Goal: Task Accomplishment & Management: Use online tool/utility

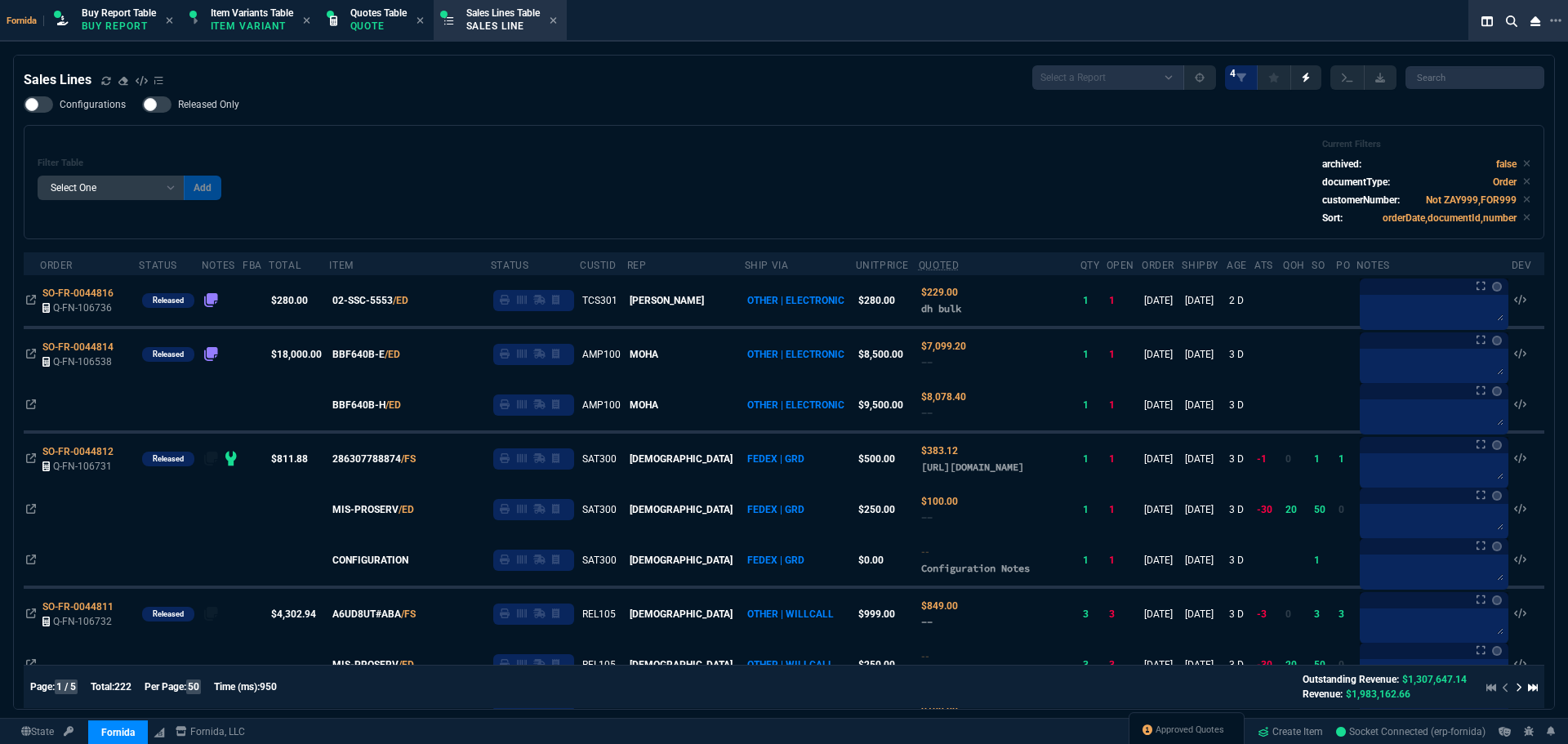
select select "1: BROV"
select select
click at [745, 100] on div "Configurations Released Only Filter Table Select One Add Filter () Age () ATS (…" at bounding box center [783, 168] width 1520 height 143
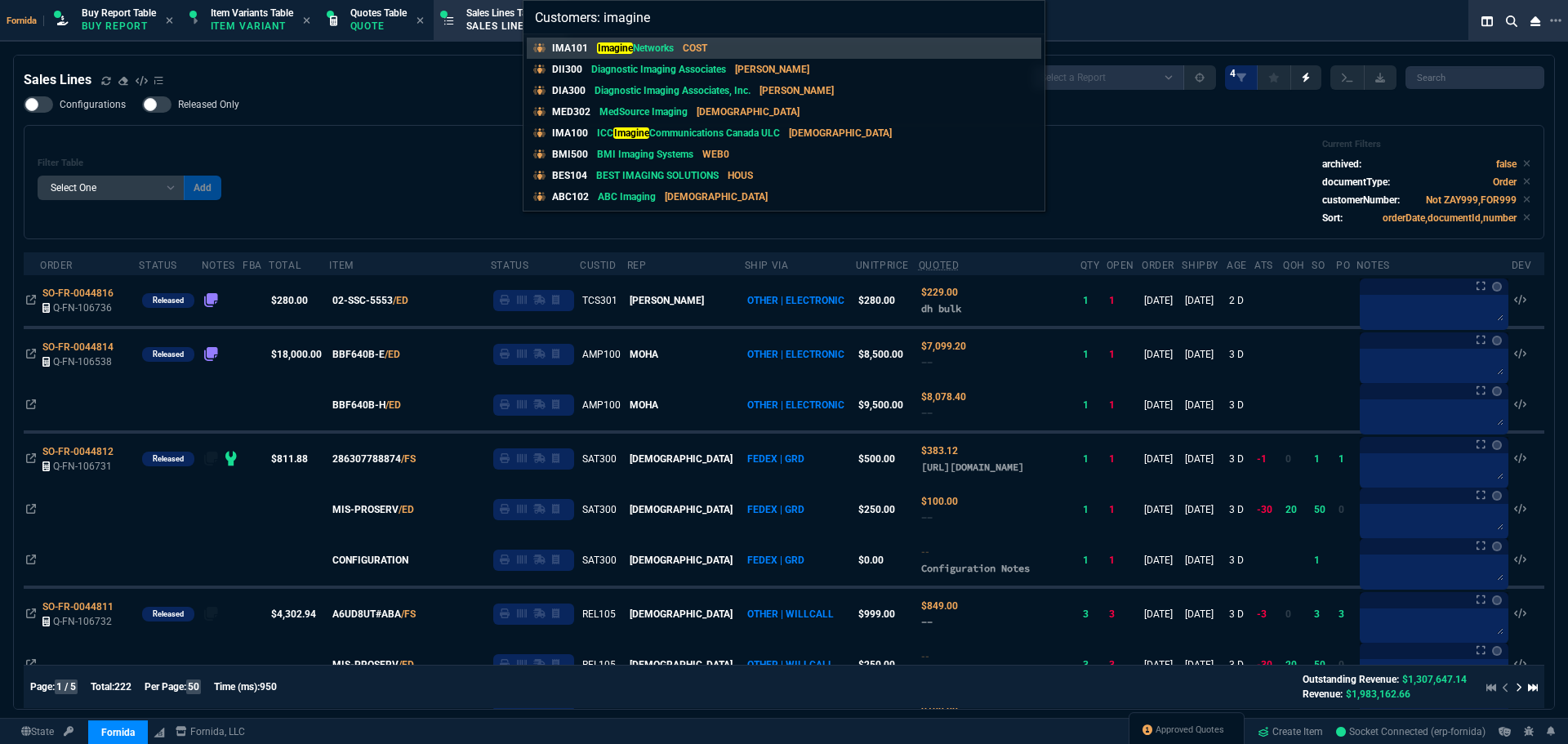
type input "Customers: imaginen"
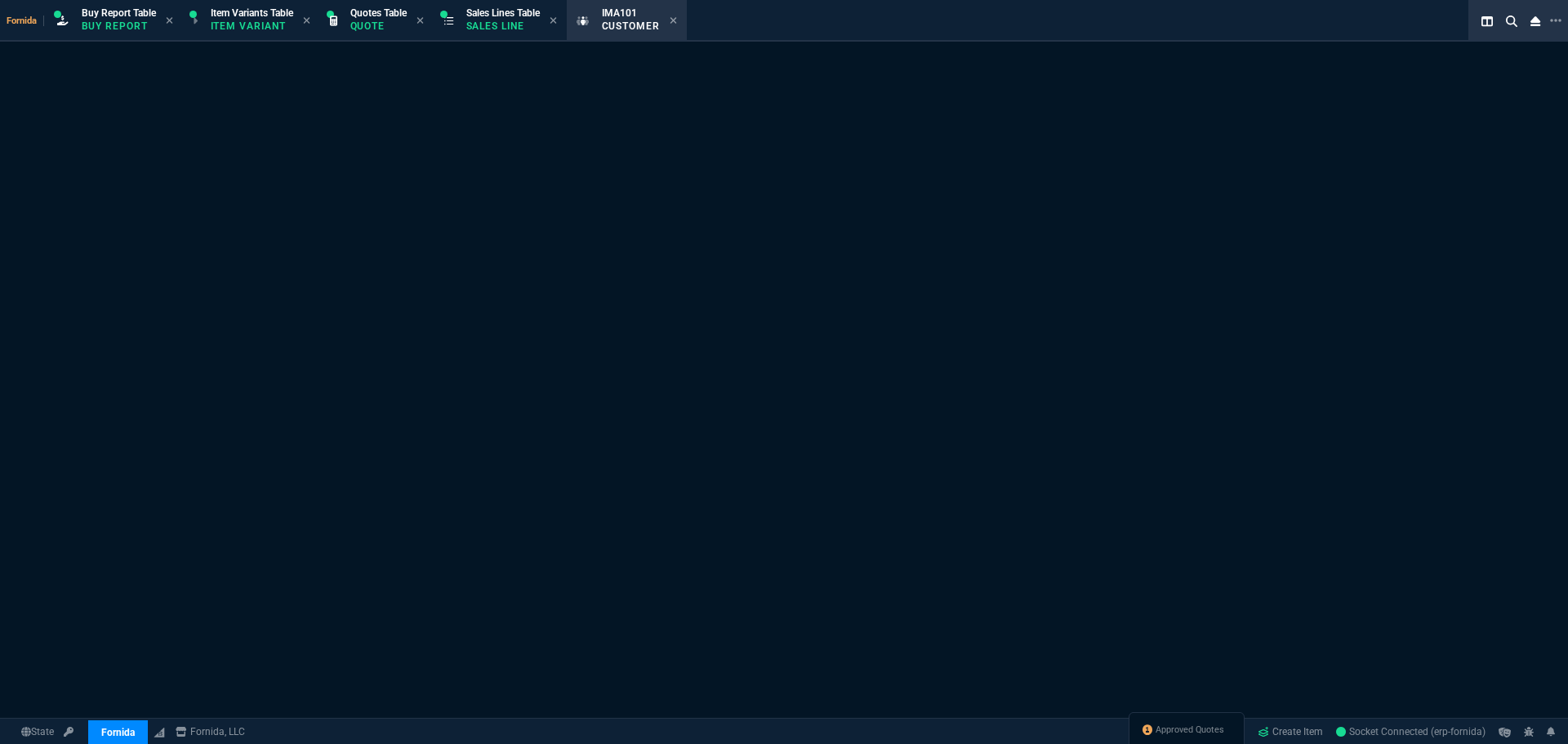
select select "1: quotes"
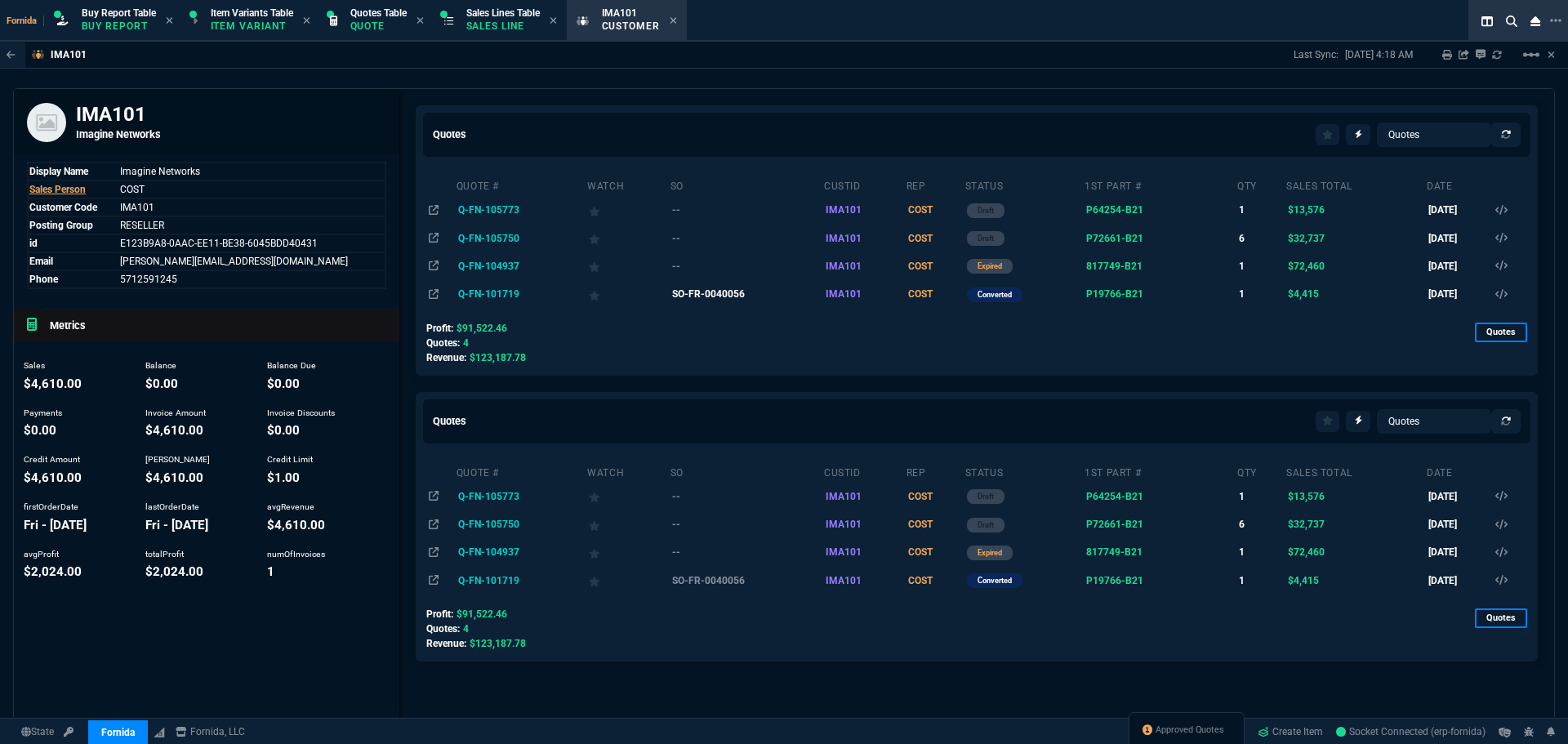
click at [703, 296] on td "SO-FR-0040056" at bounding box center [747, 294] width 154 height 28
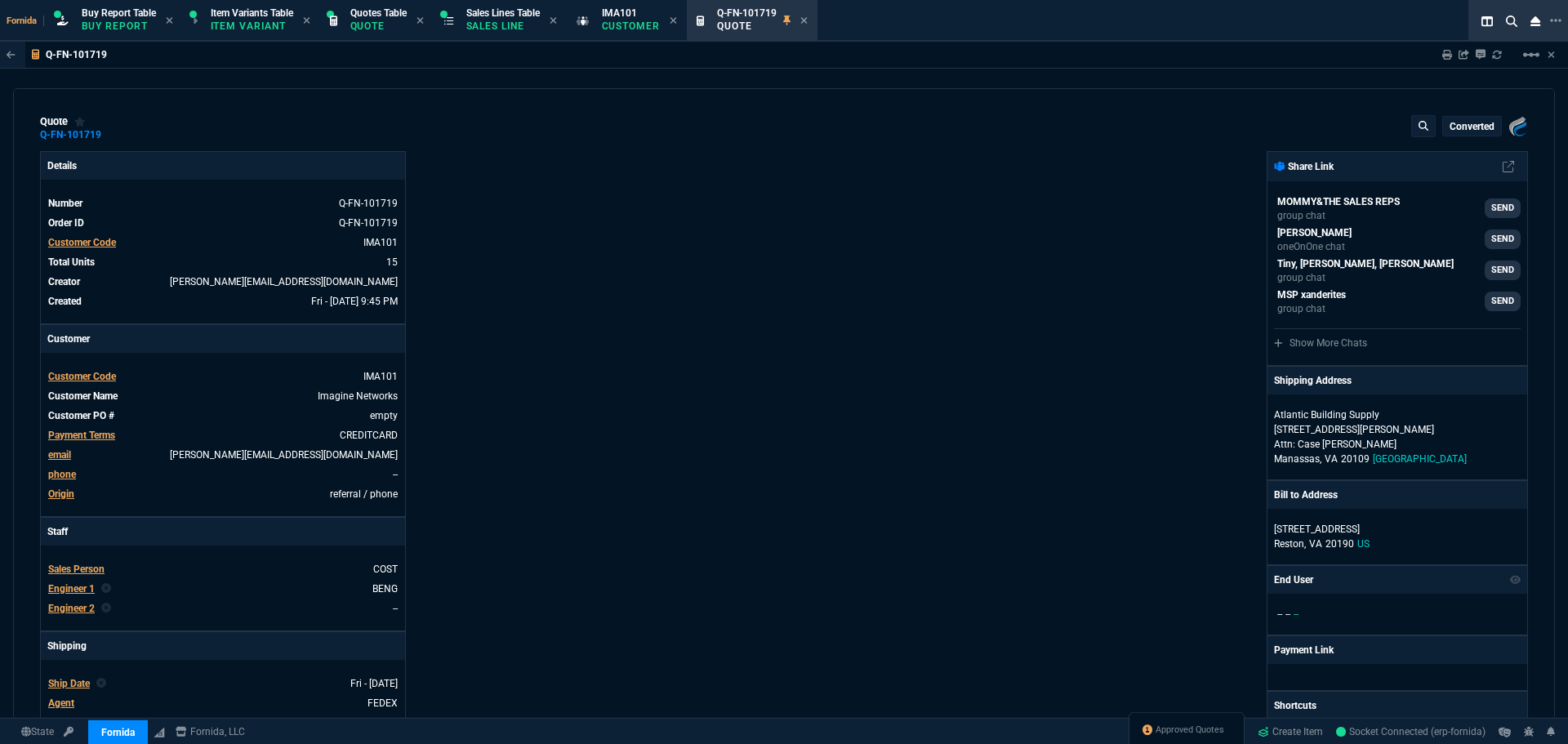
type input "0"
type input "34"
type input "505"
type input "40"
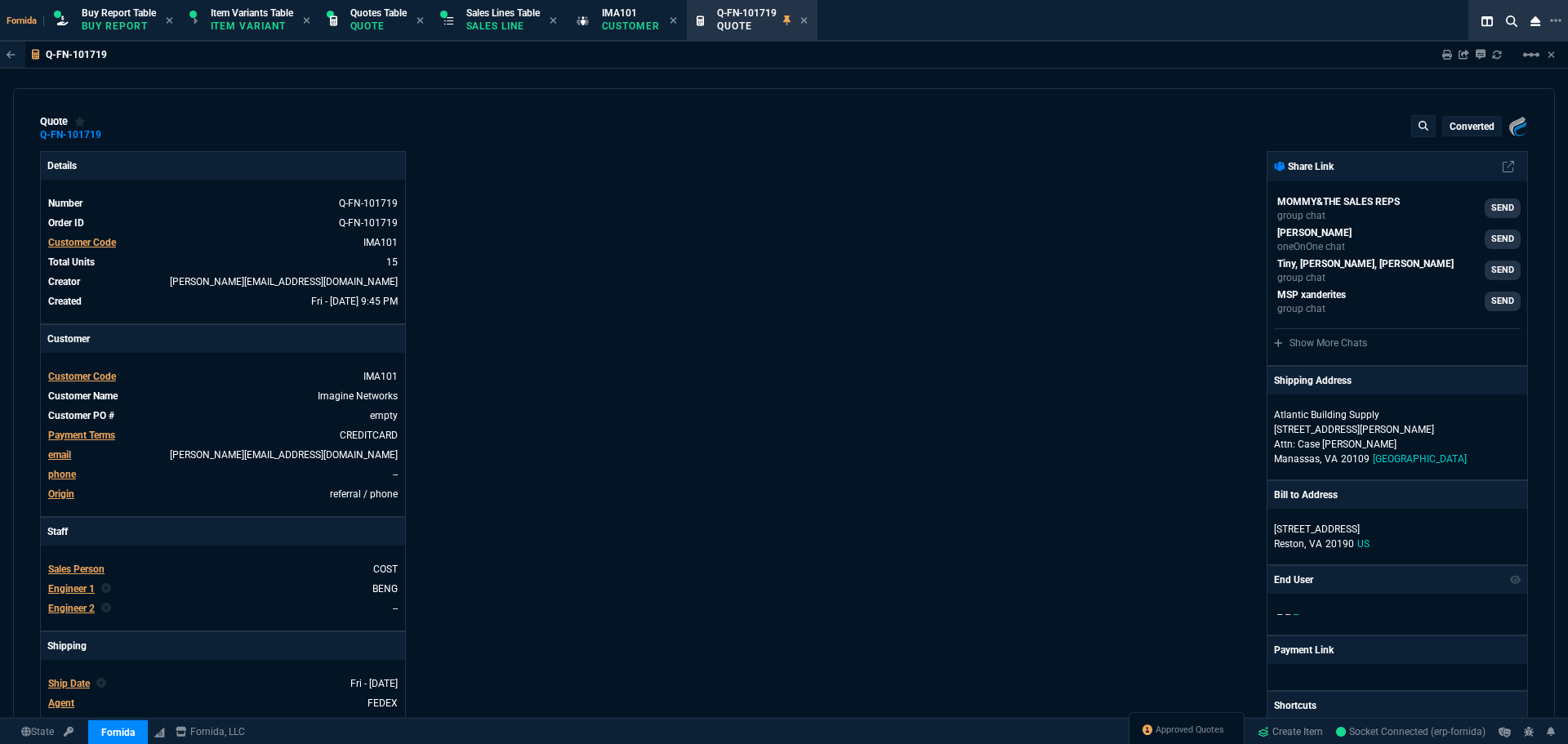
type input "275"
type input "28"
type input "83"
type input "18"
type input "35"
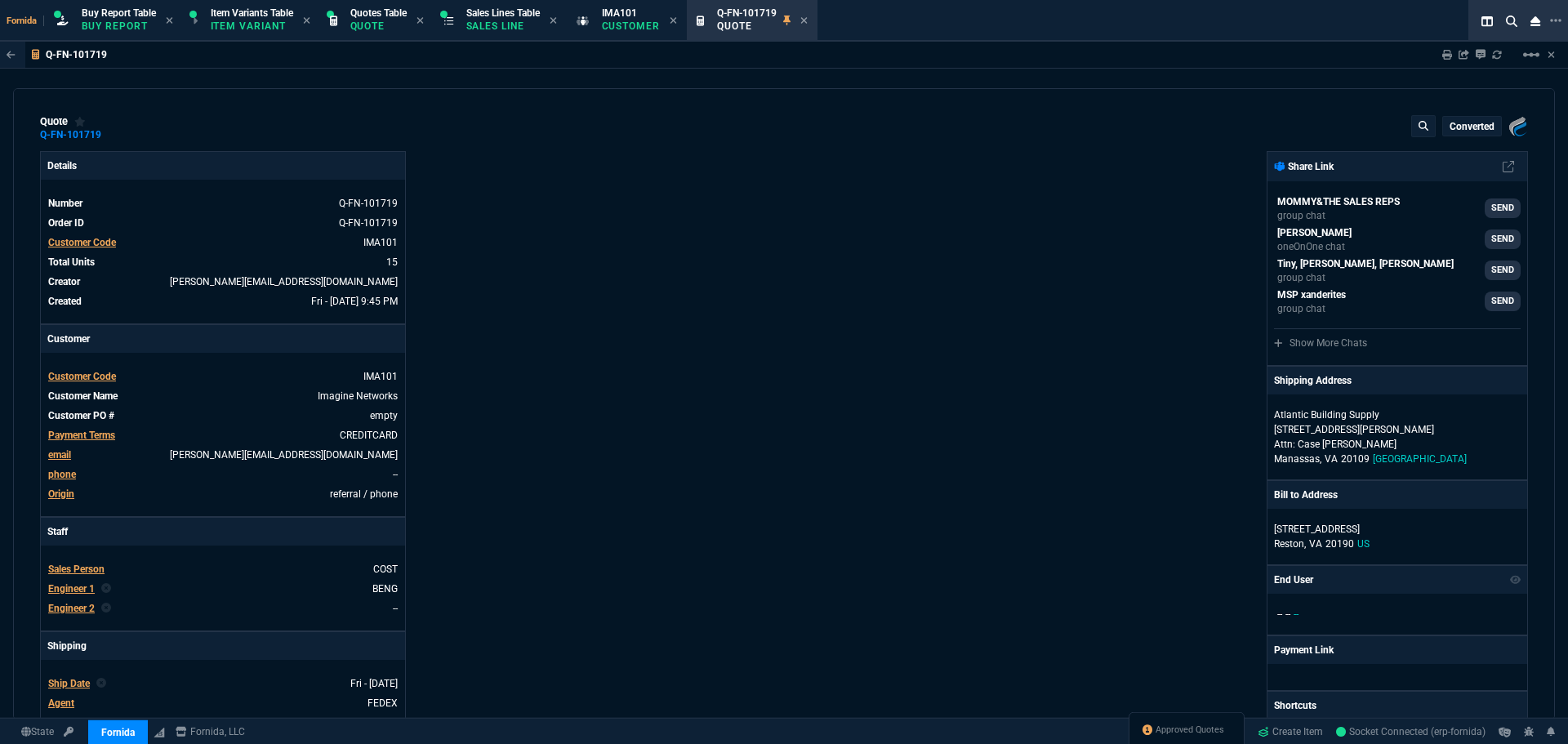
type input "18"
type input "35"
type input "71"
type input "78"
type input "75"
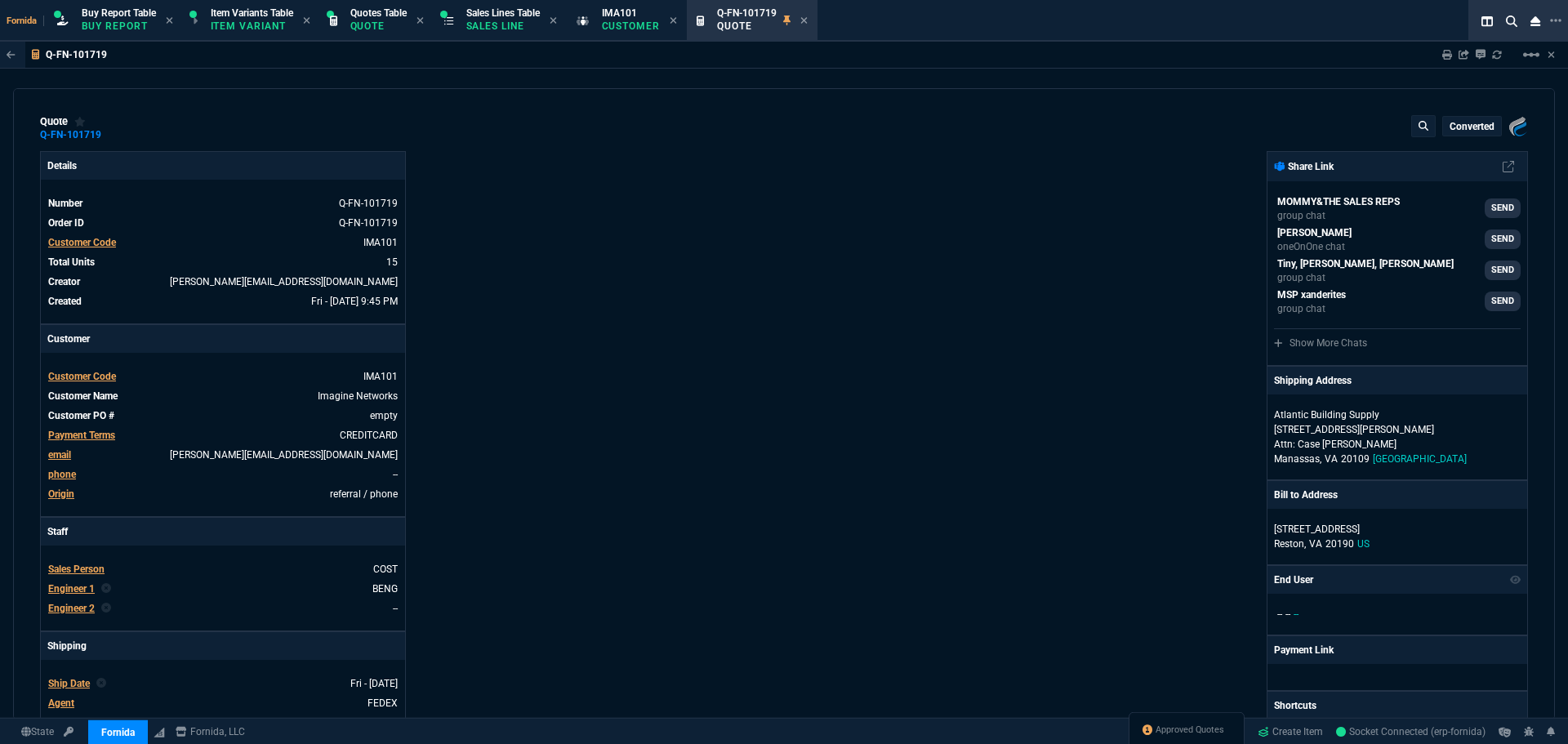
type input "374"
type input "74"
type input "103"
type input "7"
type input "8"
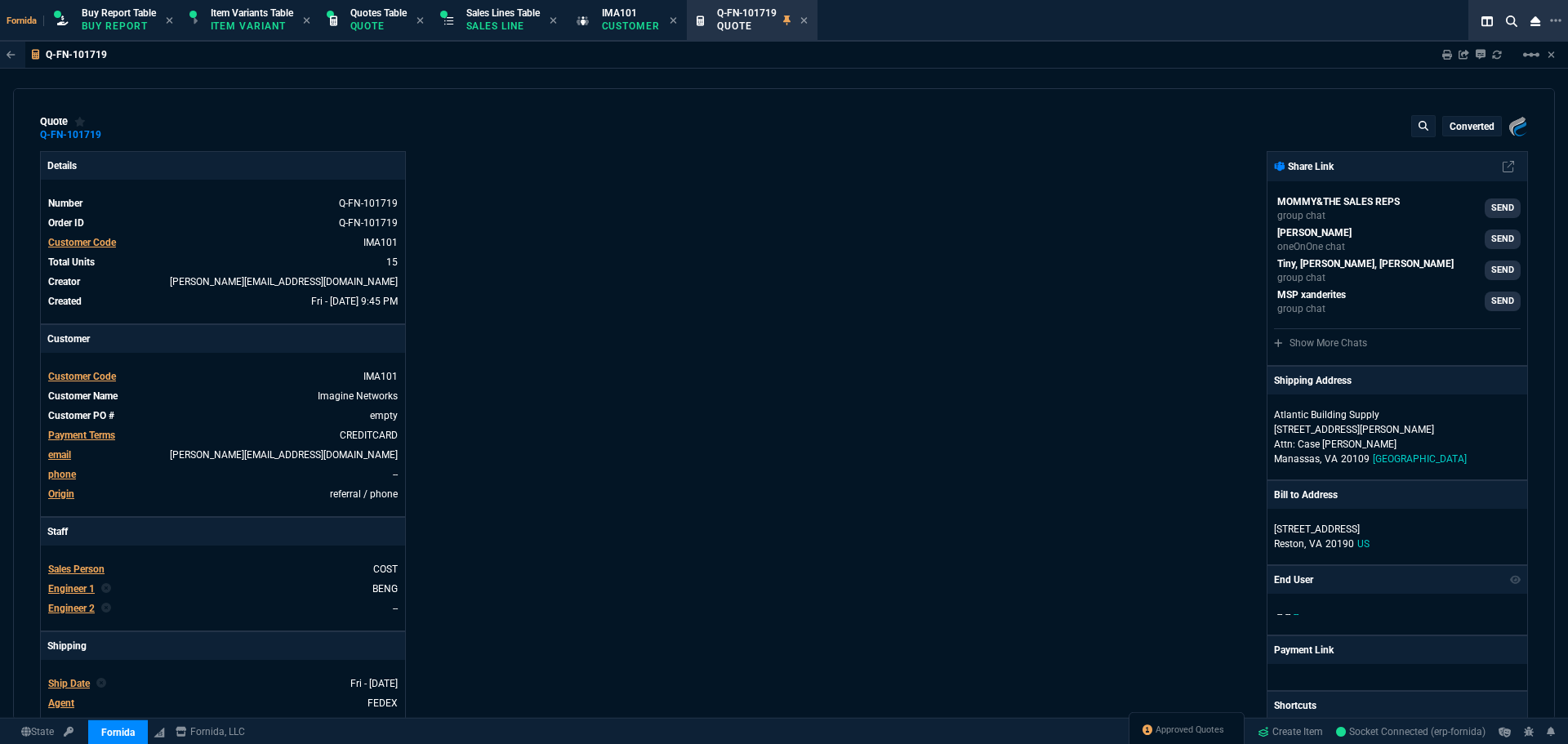
type input "27"
type input "21"
type input "50"
type input "38"
type input "21"
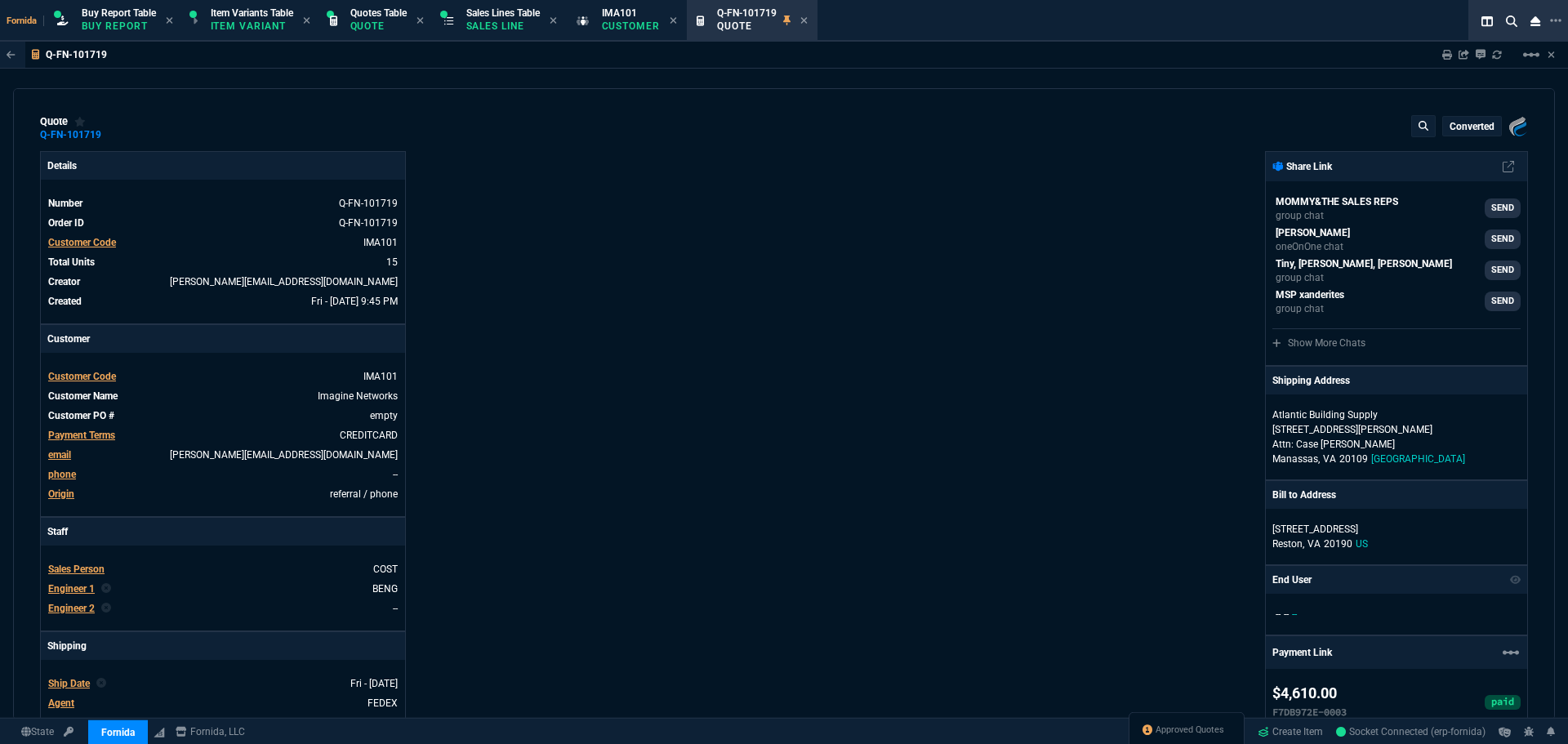
type input "33"
type input "81"
type input "73"
type input "46"
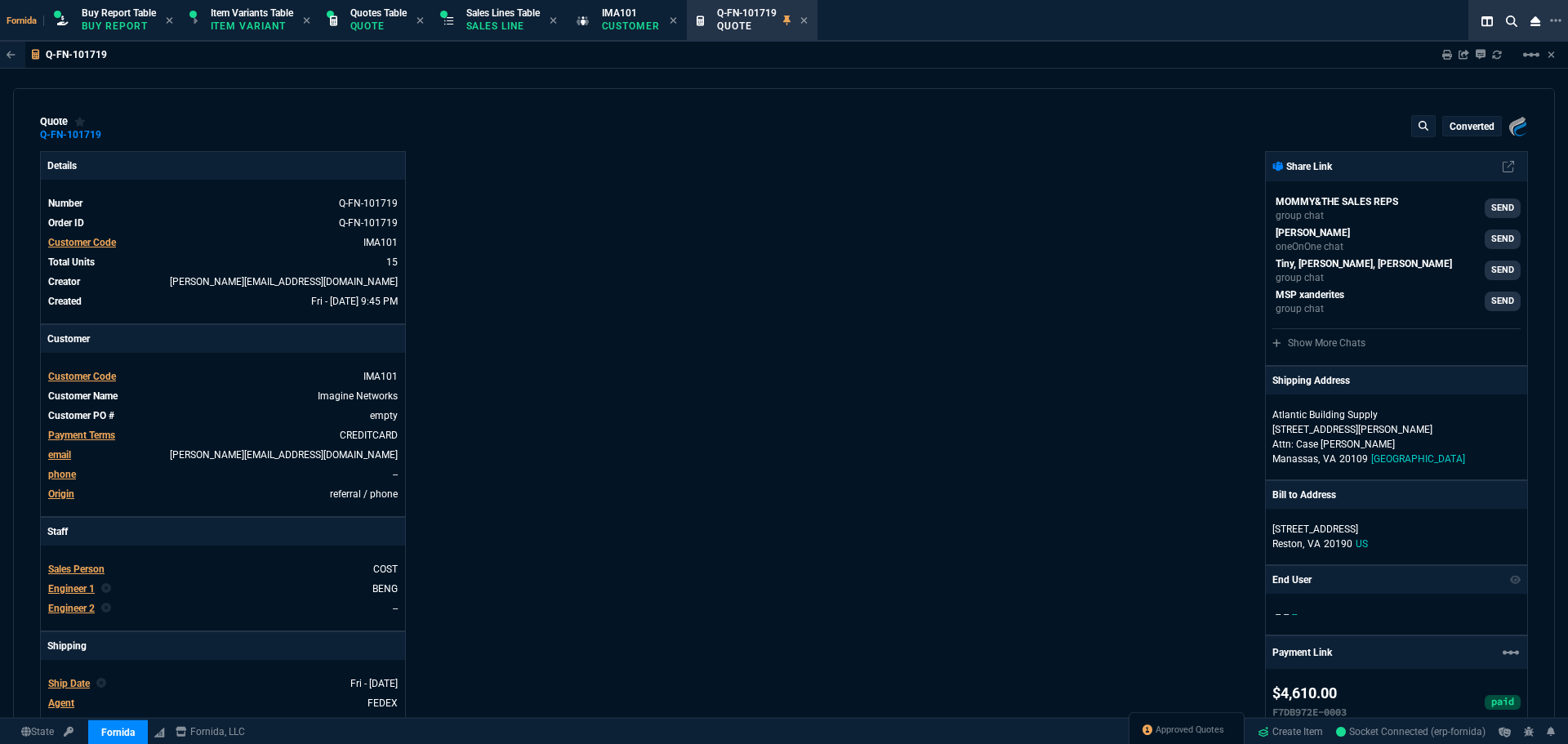
type input "77"
type input "85"
type input "67"
type input "47"
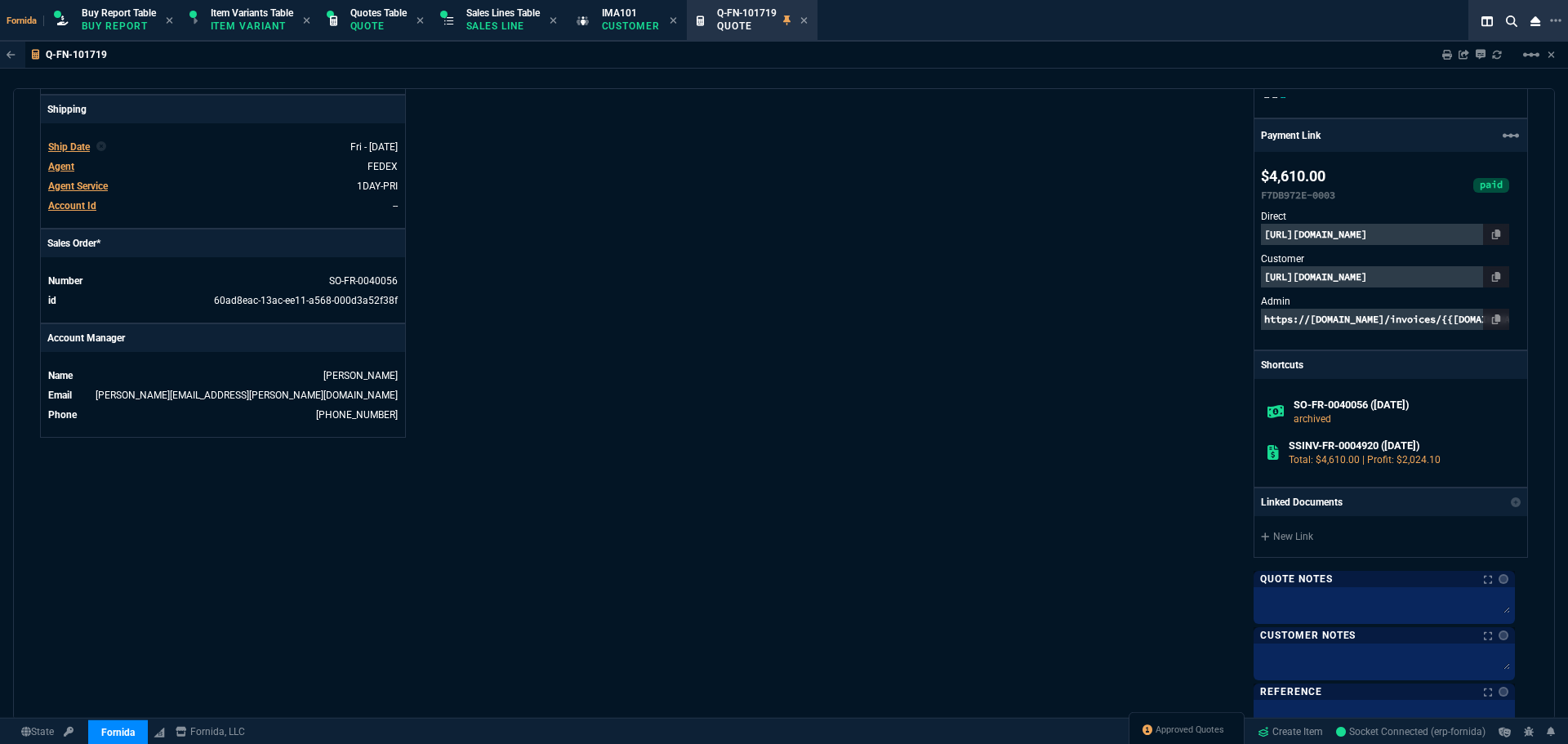
scroll to position [653, 0]
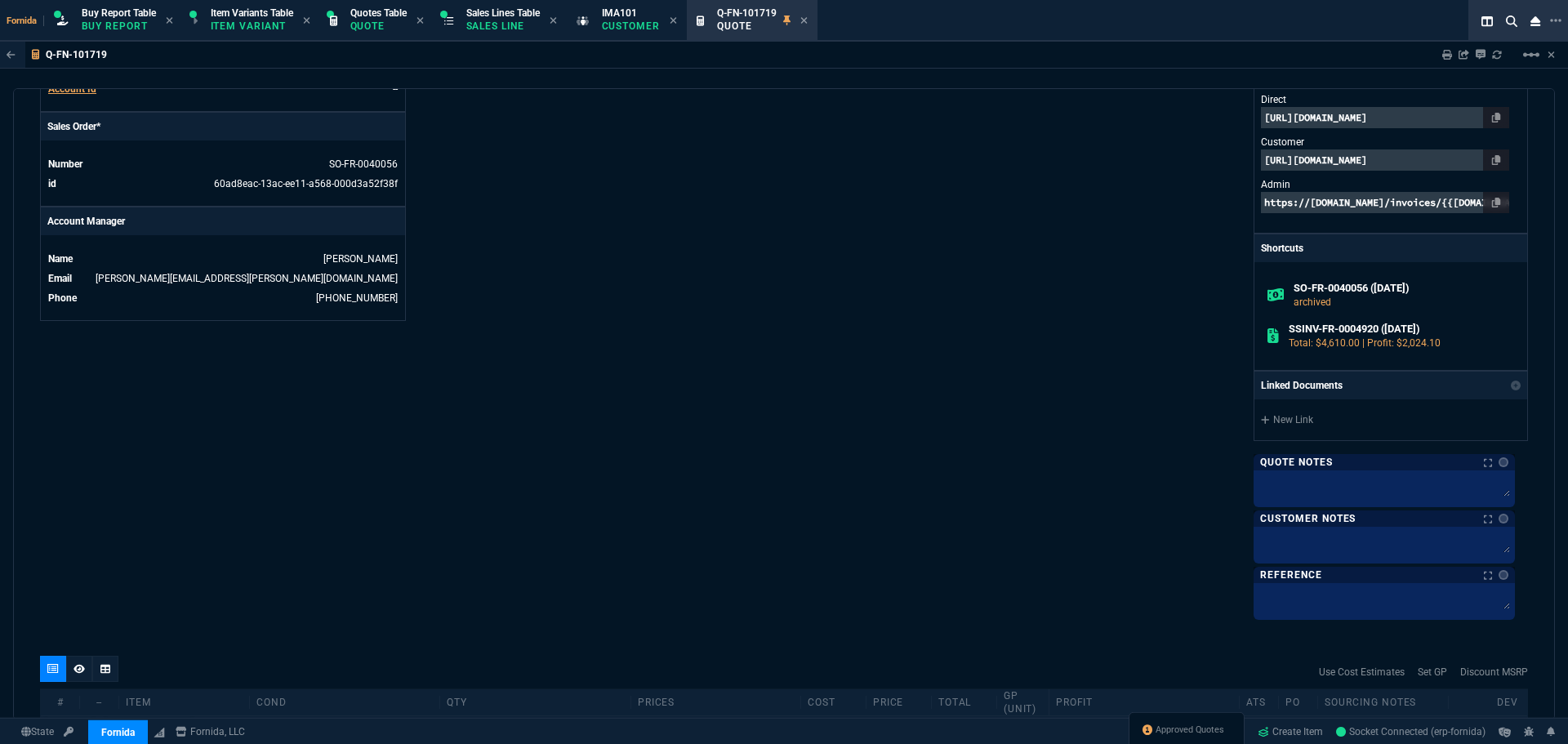
click at [688, 249] on div "Details Number Q-FN-101719 Order ID Q-FN-101719 Customer Code IMA101 Total Unit…" at bounding box center [412, 57] width 744 height 1119
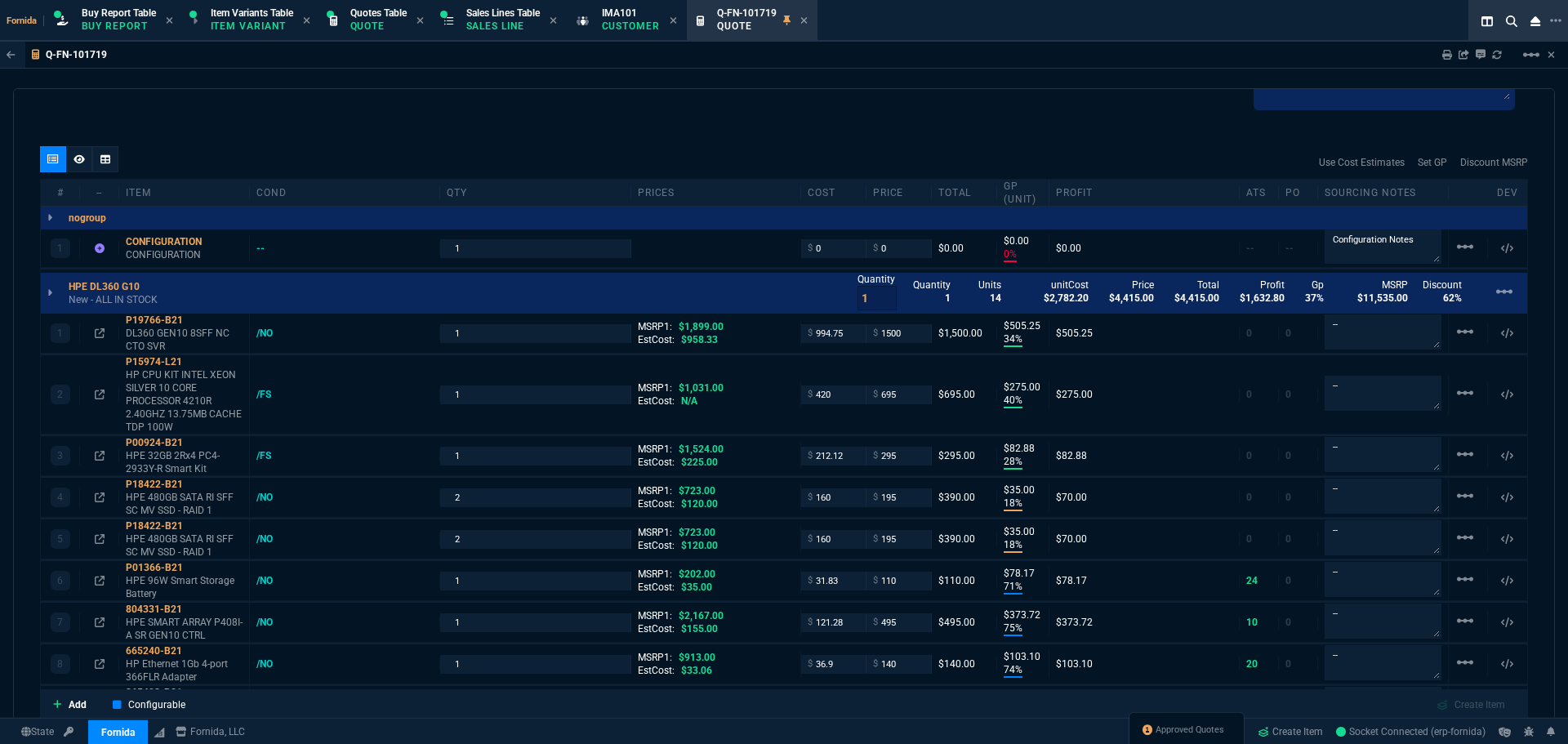
scroll to position [1279, 0]
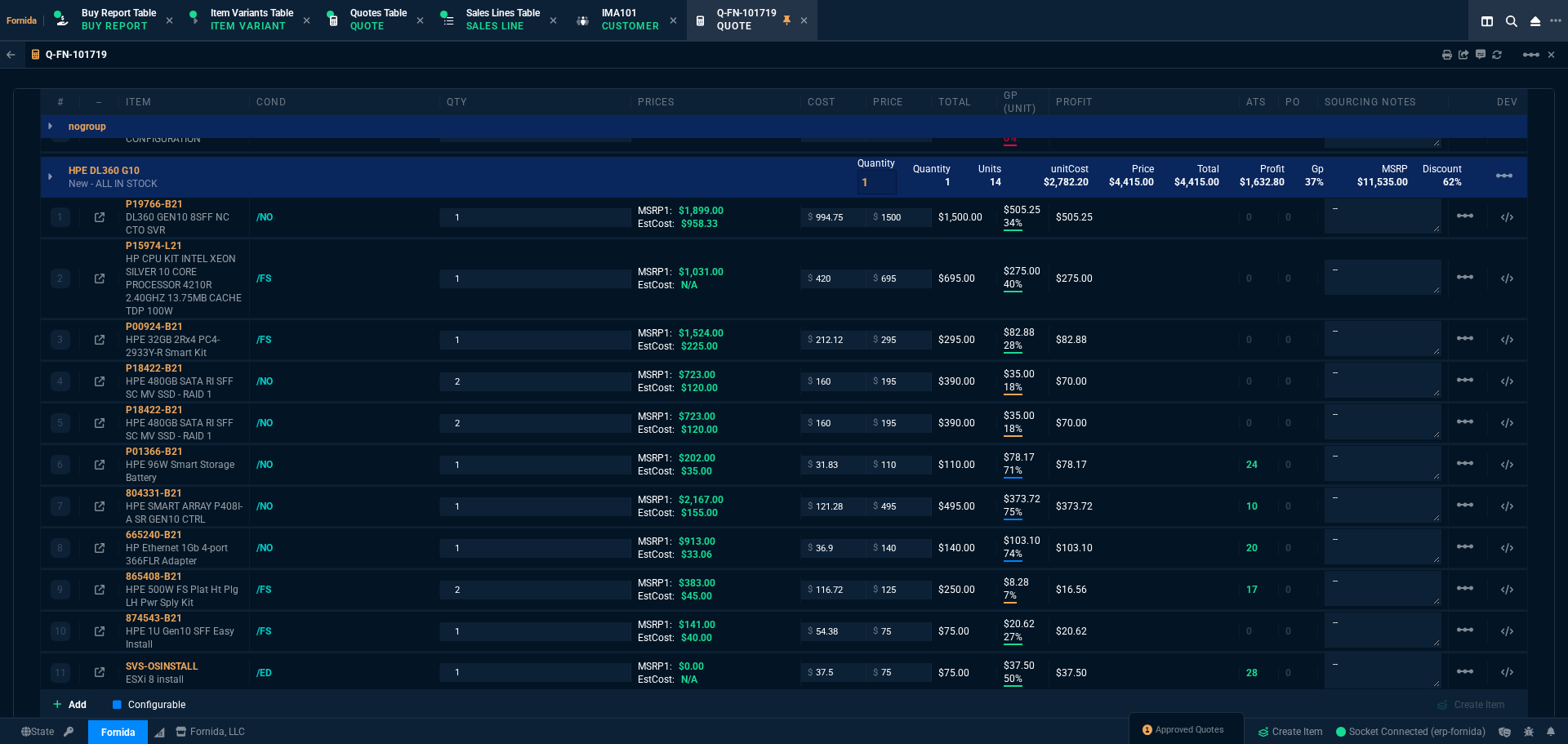
drag, startPoint x: 812, startPoint y: 22, endPoint x: 716, endPoint y: 18, distance: 96.1
click at [807, 22] on icon at bounding box center [804, 20] width 7 height 7
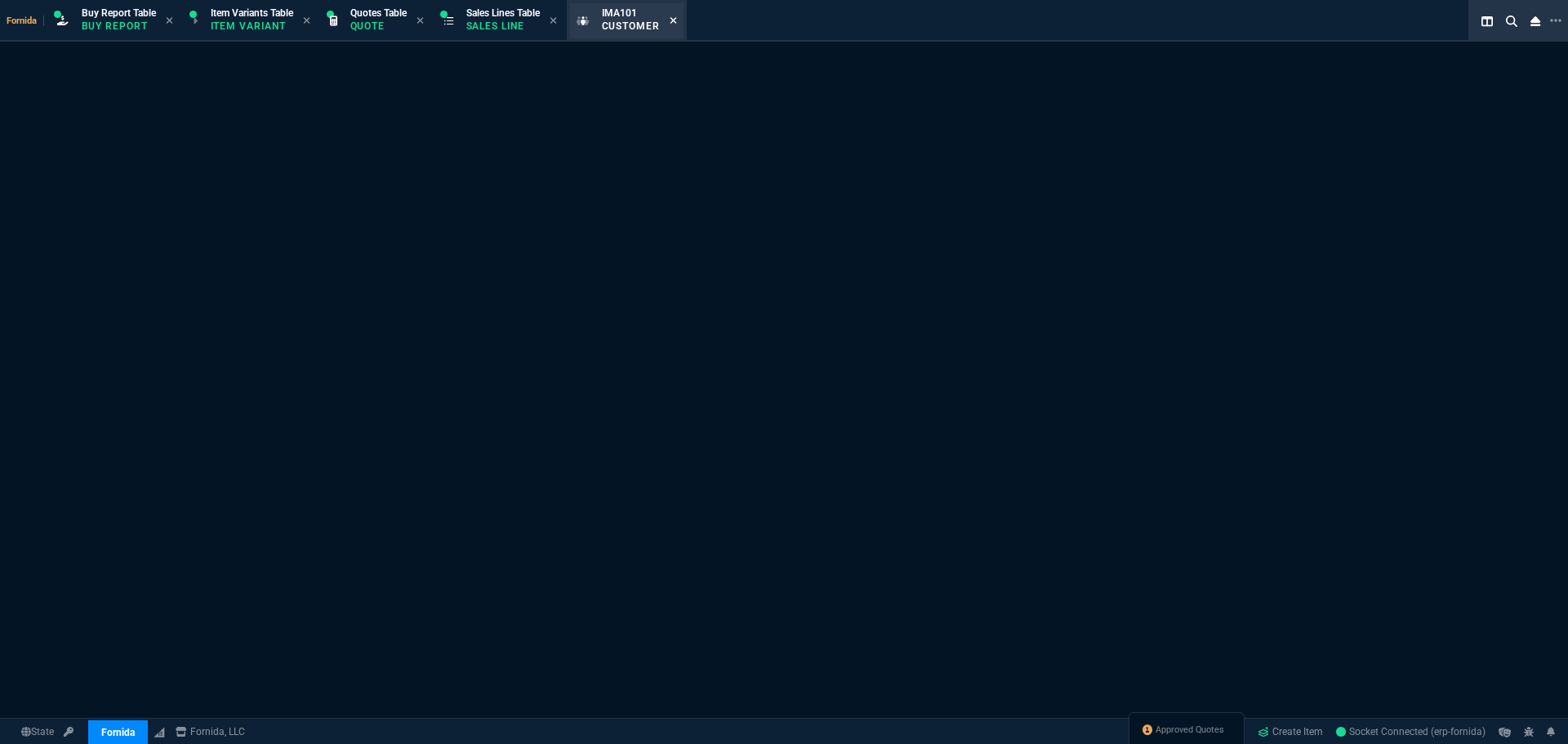
click at [677, 22] on icon at bounding box center [673, 20] width 7 height 7
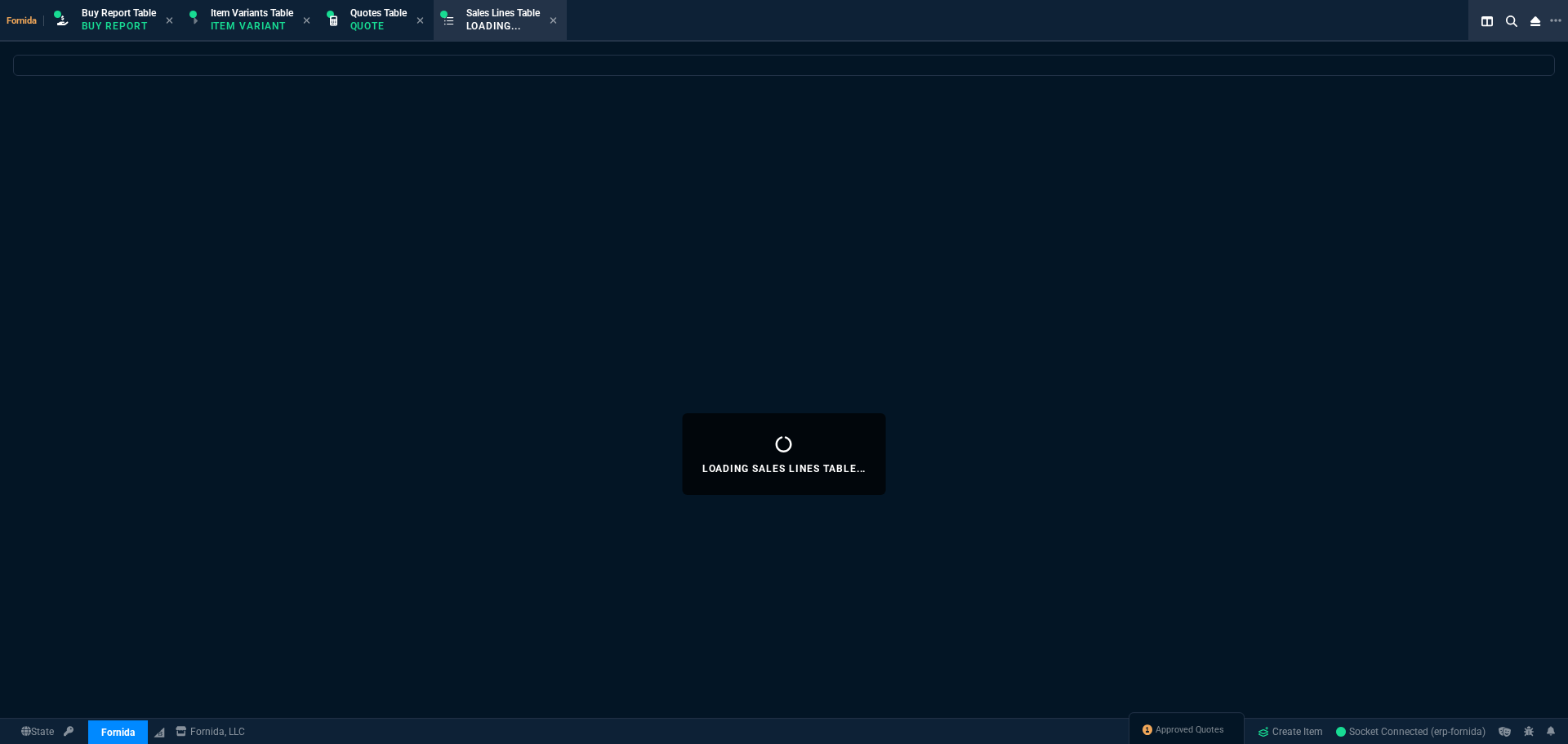
select select
